Goal: Task Accomplishment & Management: Manage account settings

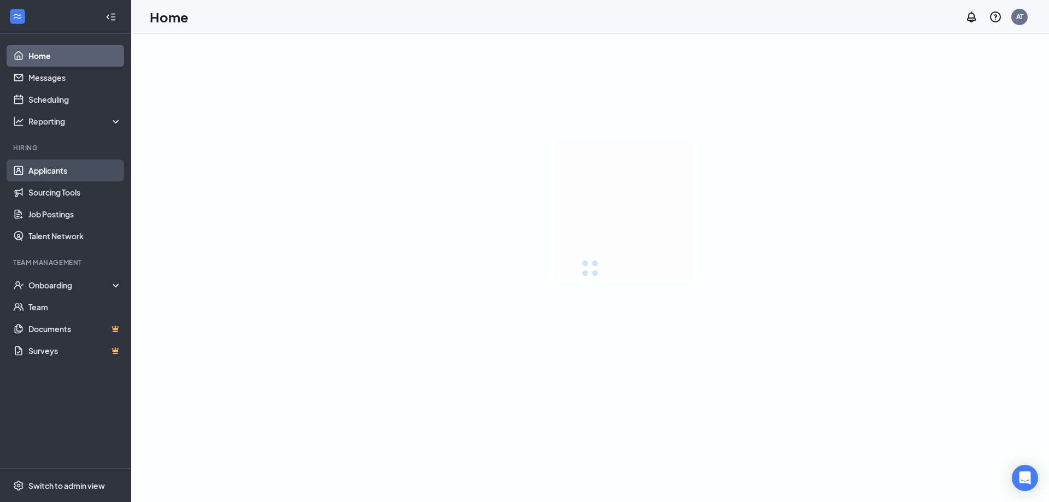
click at [35, 172] on link "Applicants" at bounding box center [74, 171] width 93 height 22
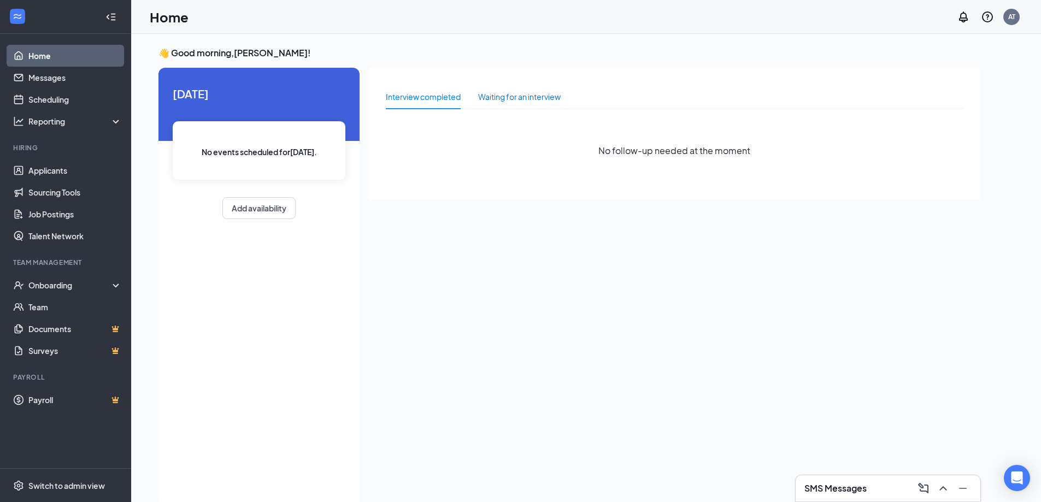
click at [513, 98] on div "Waiting for an interview" at bounding box center [519, 97] width 83 height 12
click at [423, 102] on div "Interview completed" at bounding box center [423, 97] width 75 height 12
click at [522, 98] on div "Waiting for an interview" at bounding box center [519, 97] width 83 height 12
click at [49, 171] on link "Applicants" at bounding box center [74, 171] width 93 height 22
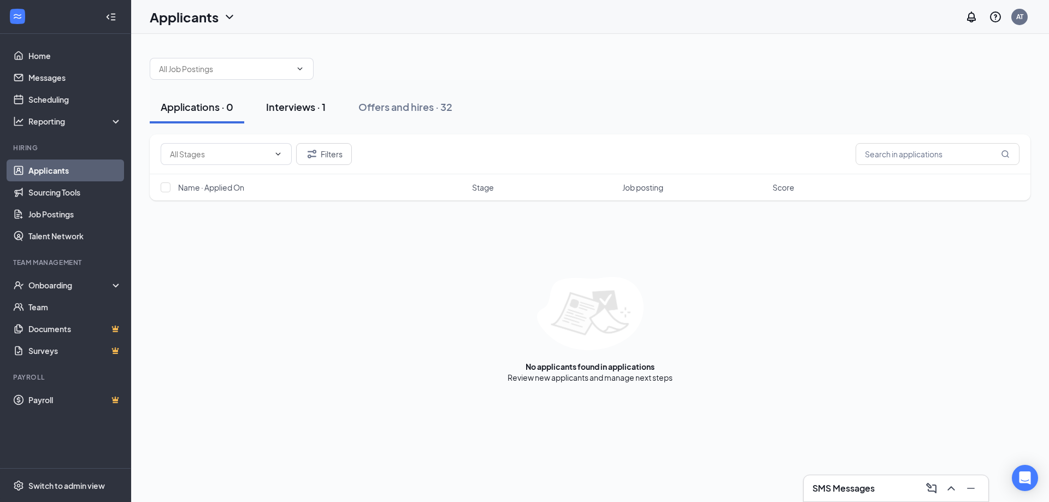
click at [295, 104] on div "Interviews · 1" at bounding box center [296, 107] width 60 height 14
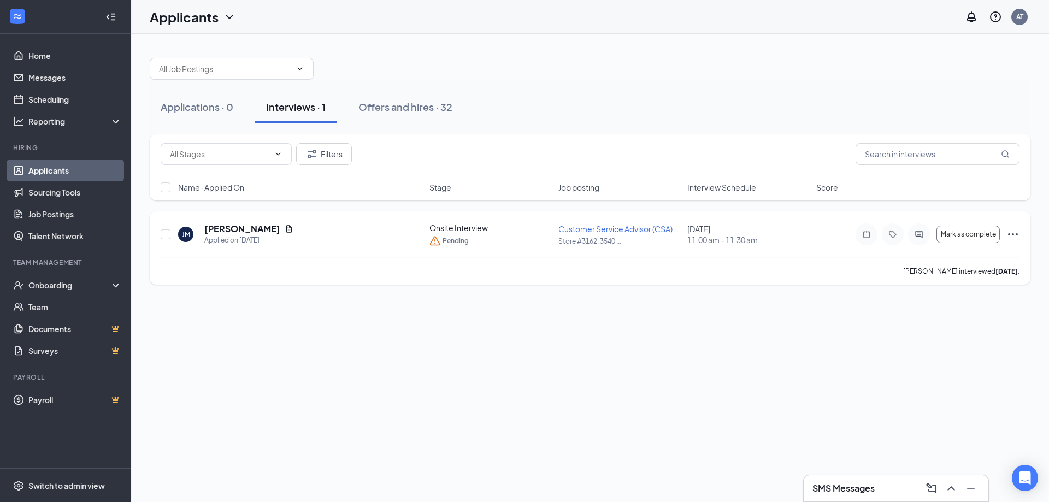
click at [1012, 233] on icon "Ellipses" at bounding box center [1012, 234] width 13 height 13
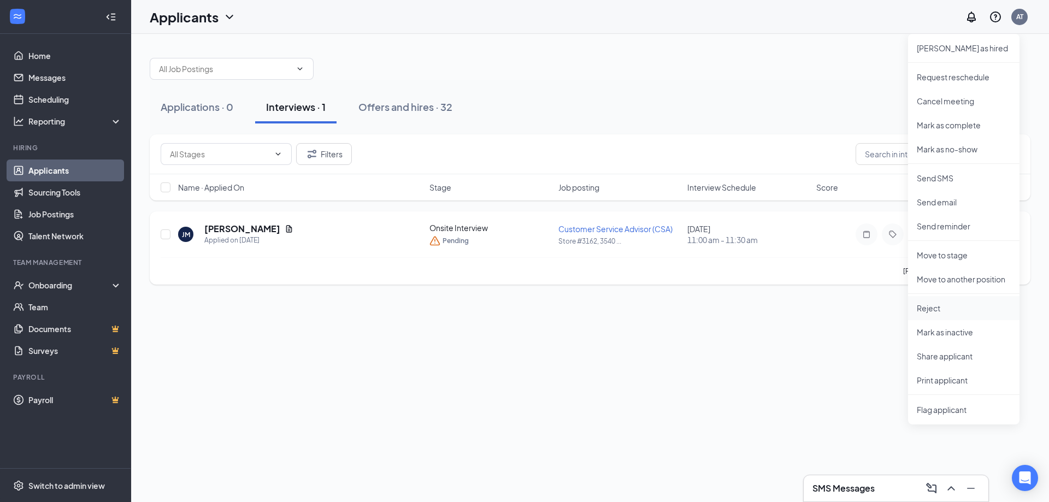
click at [955, 302] on li "Reject" at bounding box center [963, 308] width 111 height 24
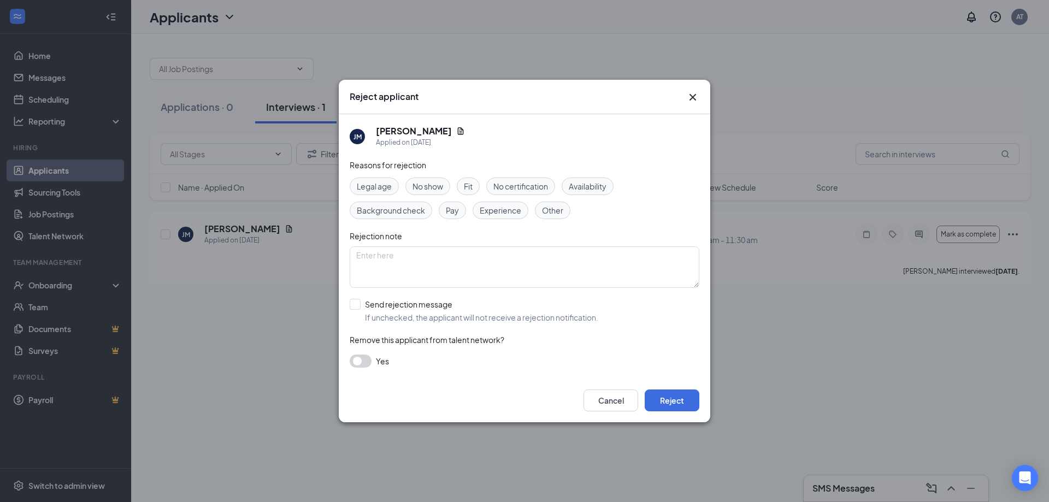
click at [550, 210] on span "Other" at bounding box center [552, 210] width 21 height 12
click at [668, 397] on button "Reject" at bounding box center [672, 401] width 55 height 22
